Goal: Register for event/course

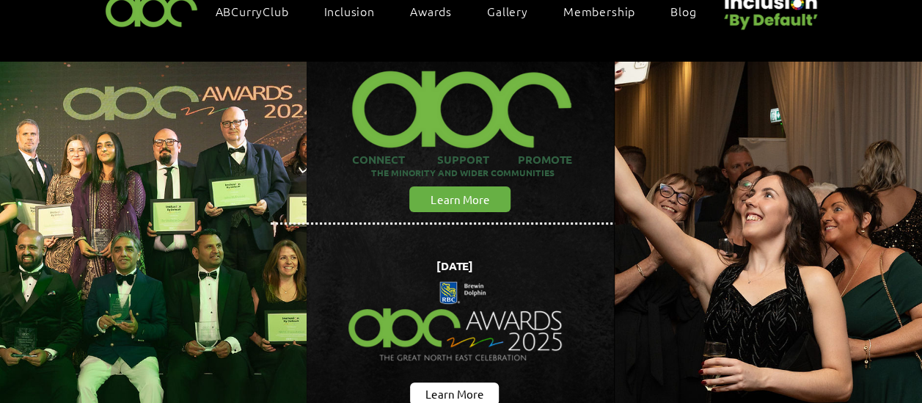
scroll to position [88, 0]
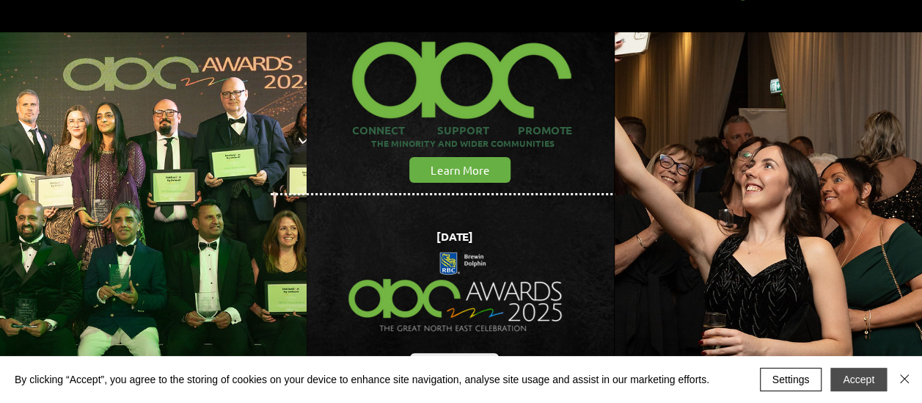
click at [872, 374] on button "Accept" at bounding box center [858, 379] width 56 height 23
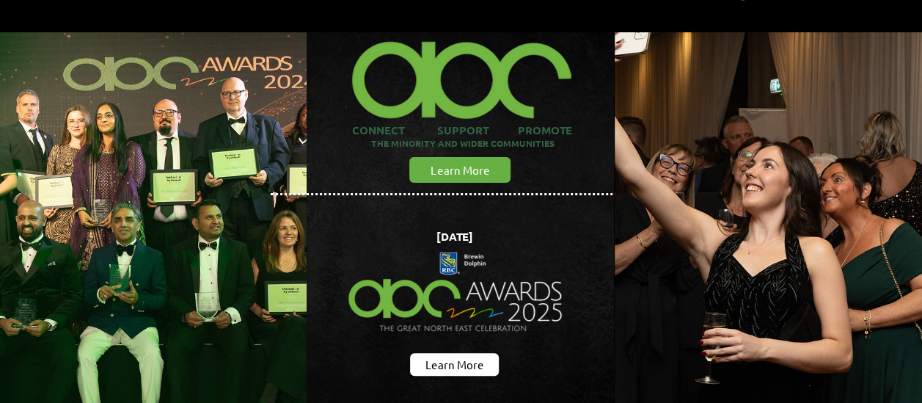
click at [227, 197] on img "main content" at bounding box center [153, 244] width 353 height 486
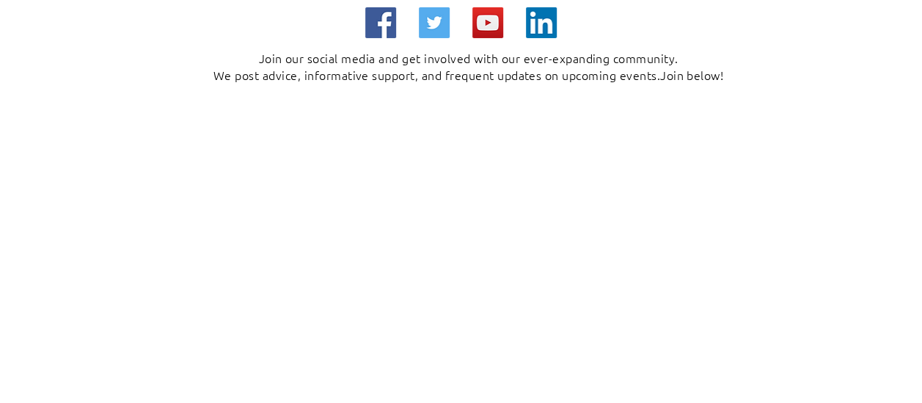
scroll to position [5341, 0]
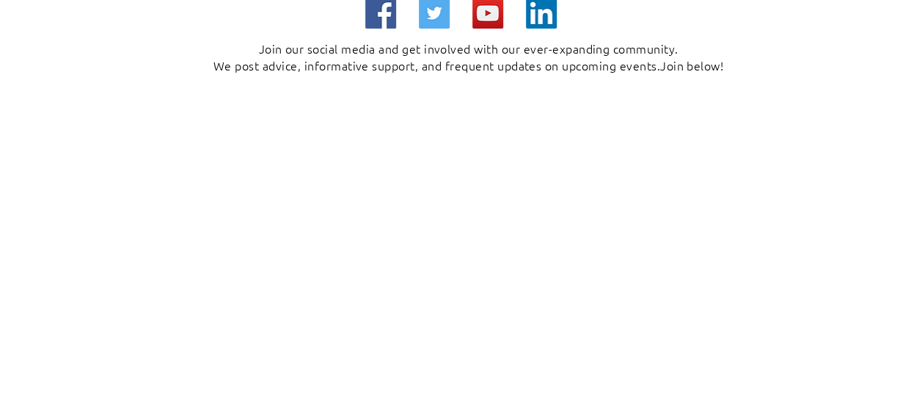
click at [750, 244] on div at bounding box center [461, 222] width 922 height 597
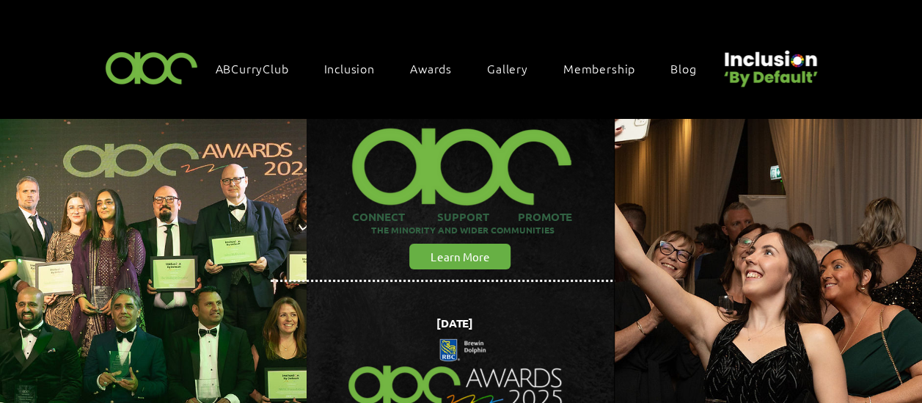
scroll to position [0, 0]
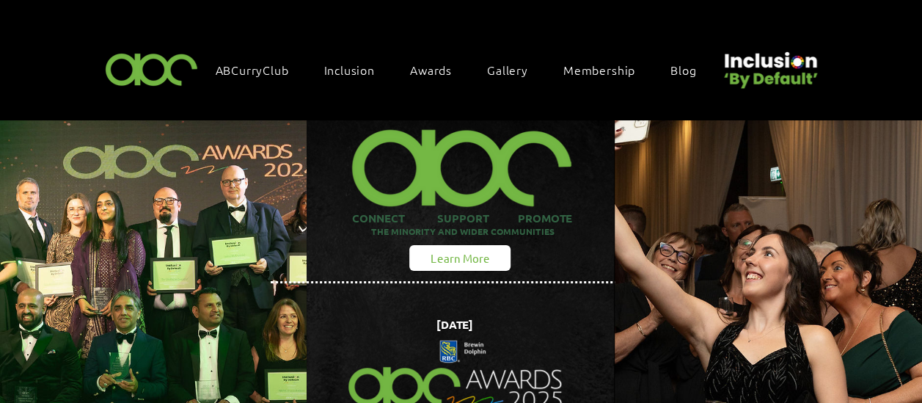
click at [446, 258] on span "Learn More" at bounding box center [460, 257] width 59 height 15
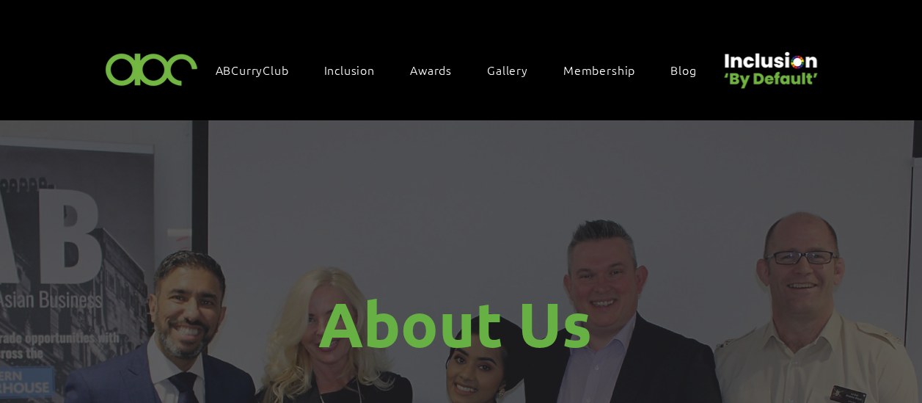
click at [446, 258] on img "main content" at bounding box center [461, 321] width 922 height 403
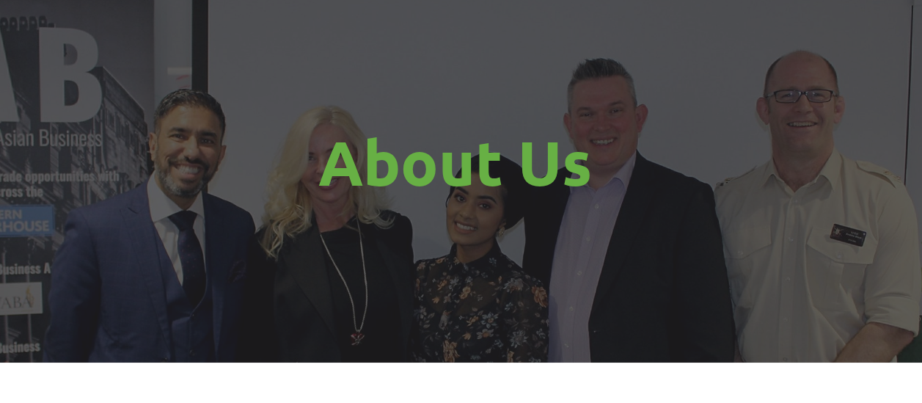
scroll to position [147, 0]
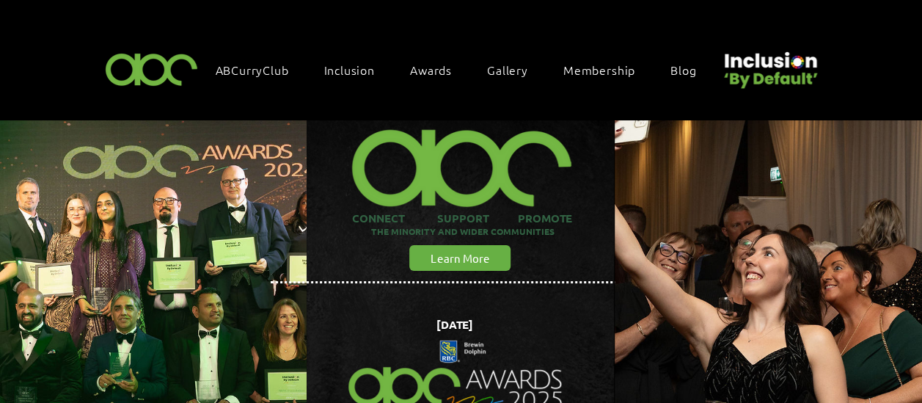
click at [355, 271] on img "main content" at bounding box center [460, 331] width 307 height 422
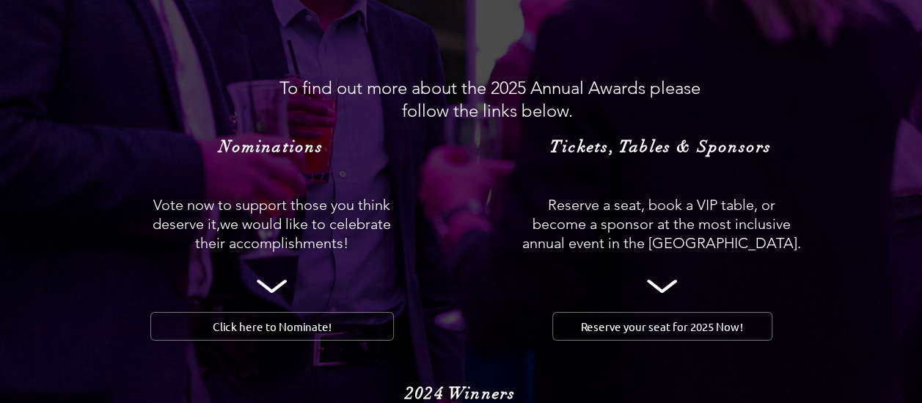
scroll to position [1438, 0]
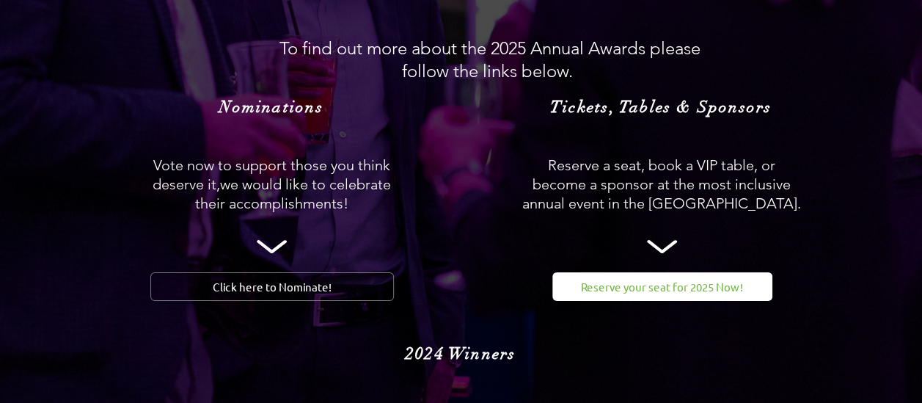
click at [655, 279] on span "Reserve your seat for 2025 Now!" at bounding box center [662, 286] width 162 height 15
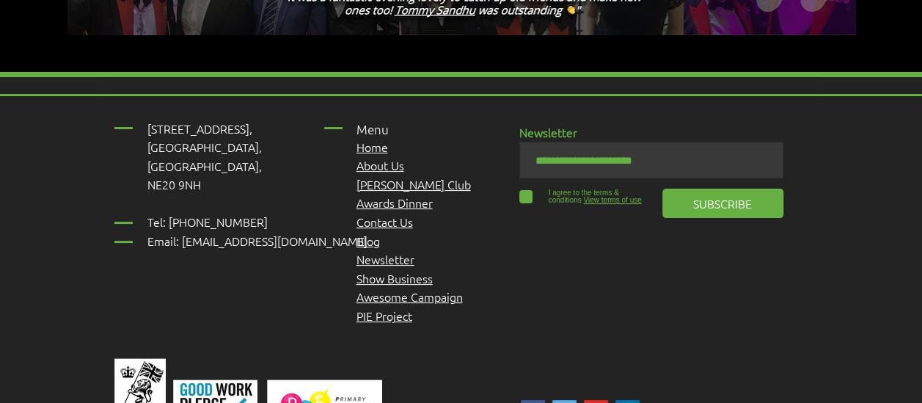
scroll to position [2818, 0]
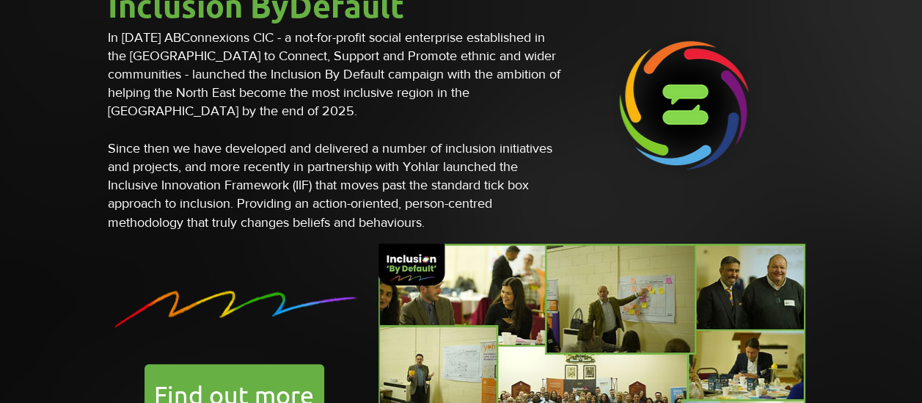
scroll to position [1438, 0]
